Goal: Find specific page/section: Find specific page/section

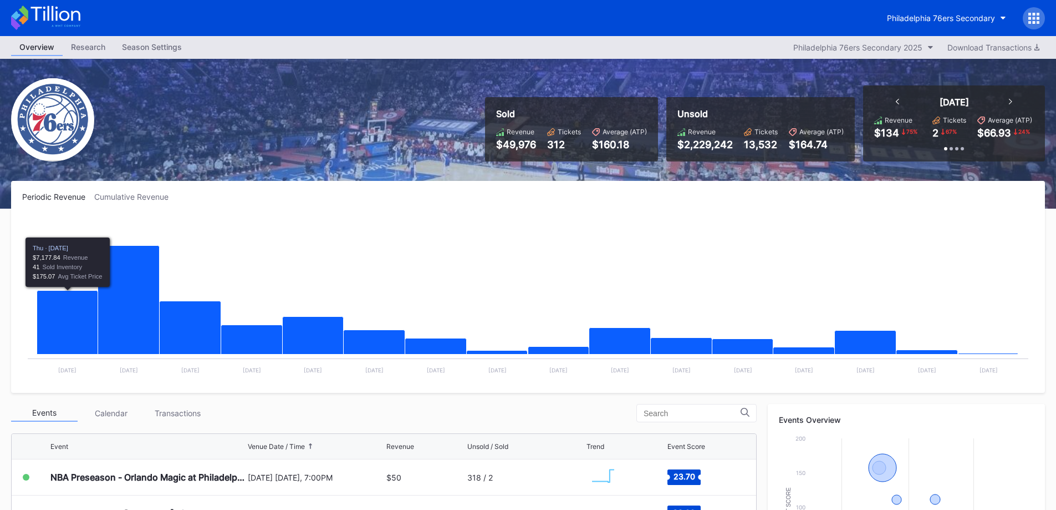
scroll to position [329, 0]
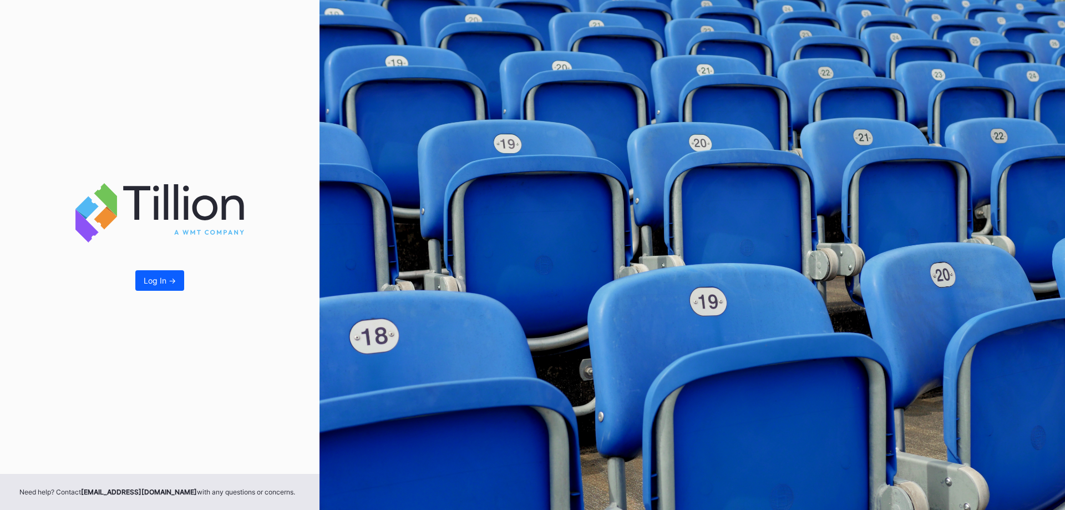
click at [153, 283] on div "Log In ->" at bounding box center [160, 280] width 32 height 9
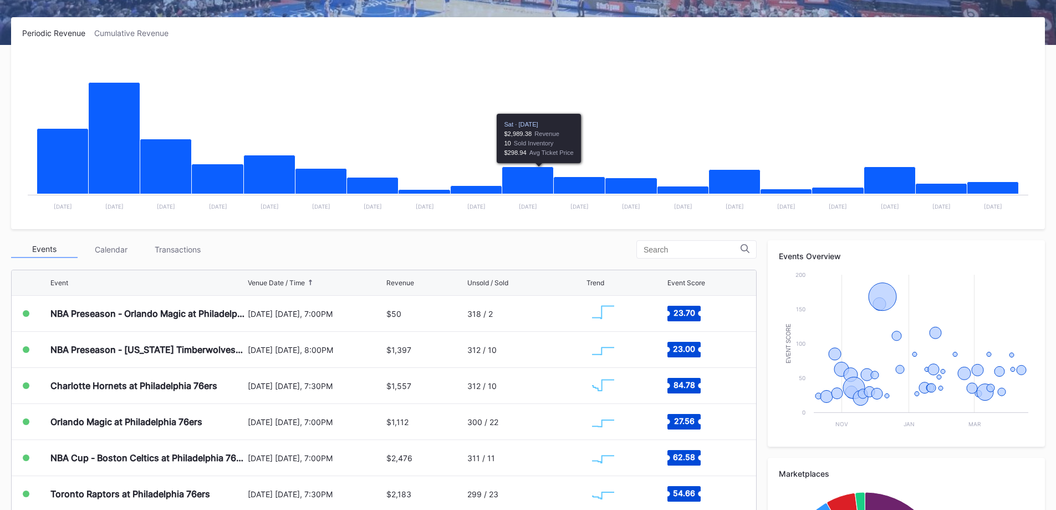
scroll to position [166, 0]
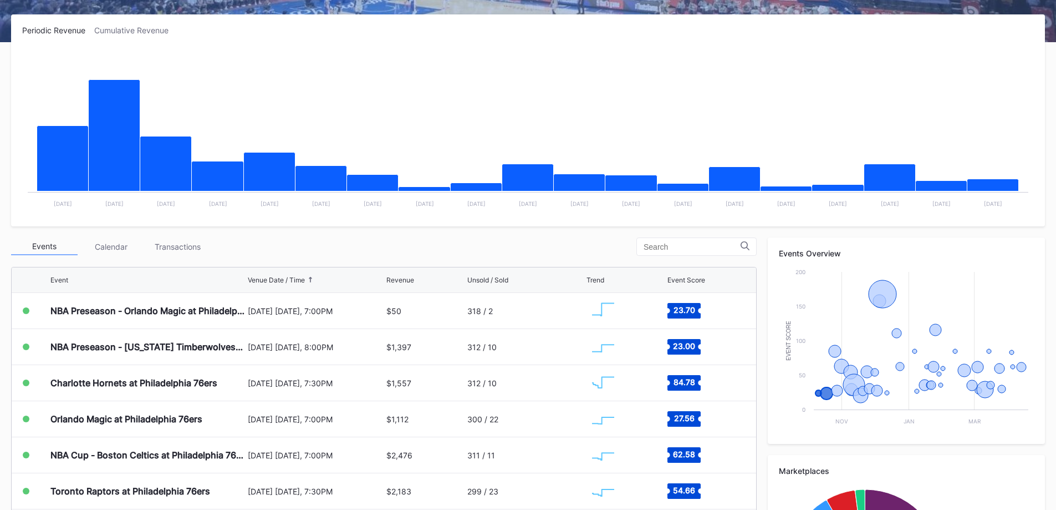
click at [164, 247] on div "Transactions" at bounding box center [177, 246] width 67 height 17
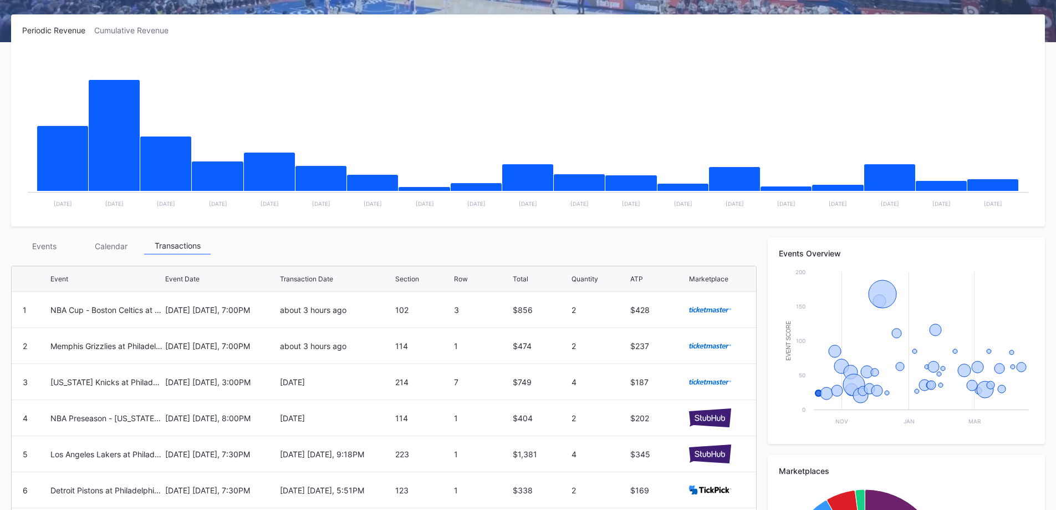
click at [65, 242] on div "Events" at bounding box center [44, 245] width 67 height 17
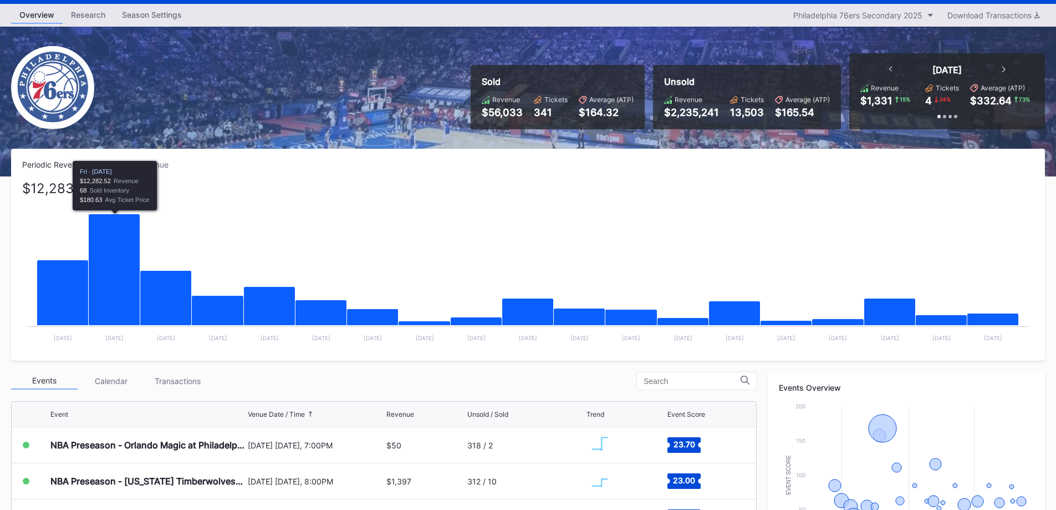
scroll to position [0, 0]
